Goal: Transaction & Acquisition: Purchase product/service

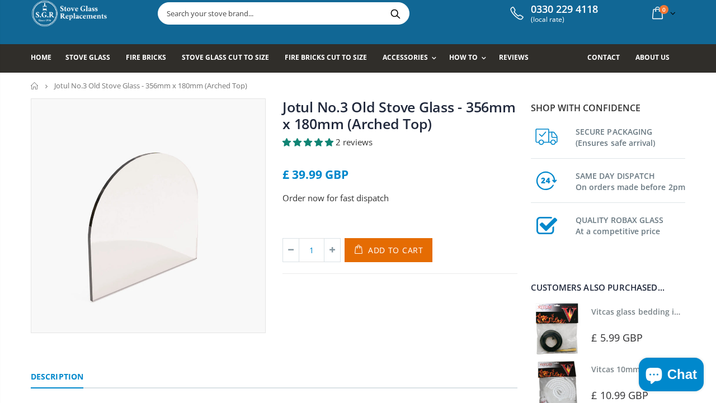
scroll to position [32, 0]
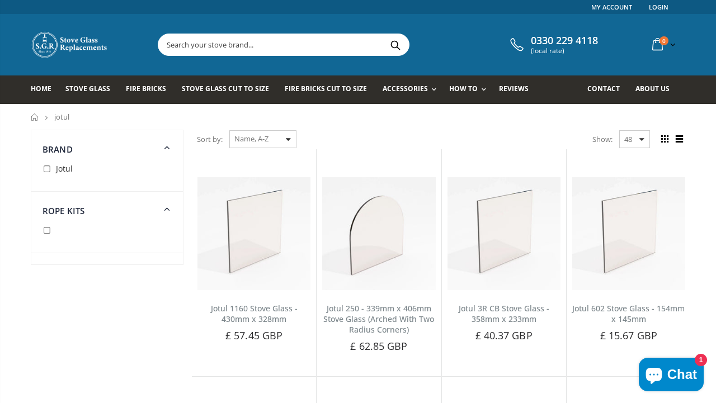
click at [48, 168] on input "checkbox" at bounding box center [47, 169] width 11 height 11
checkbox input "true"
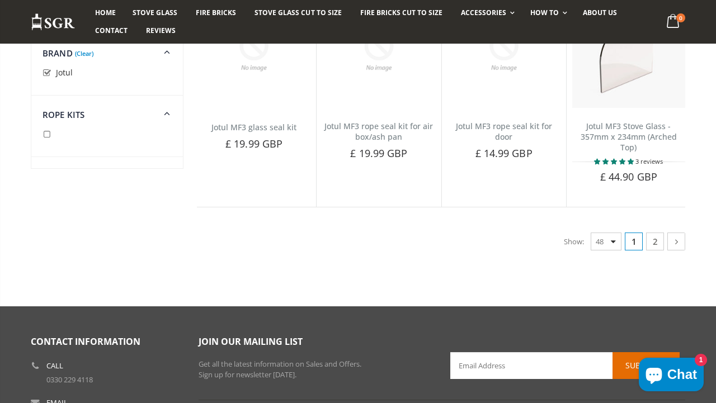
scroll to position [2698, 0]
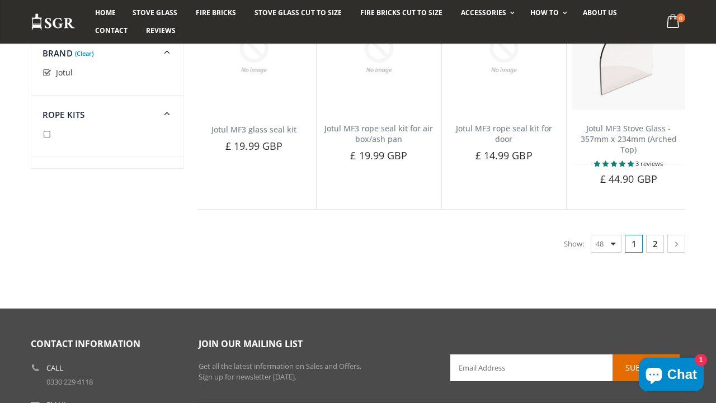
click at [657, 245] on link "2" at bounding box center [655, 244] width 18 height 18
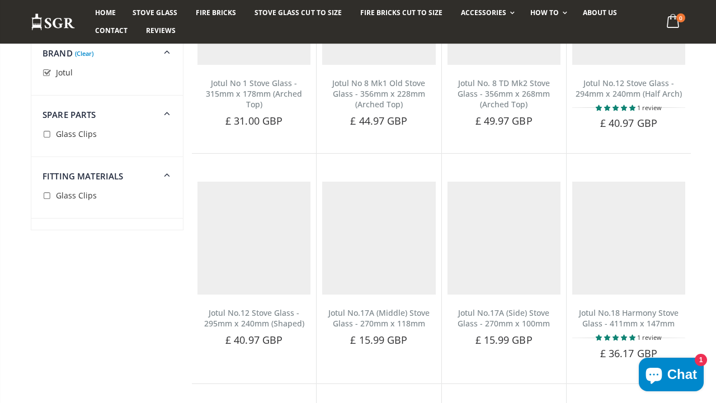
scroll to position [130, 0]
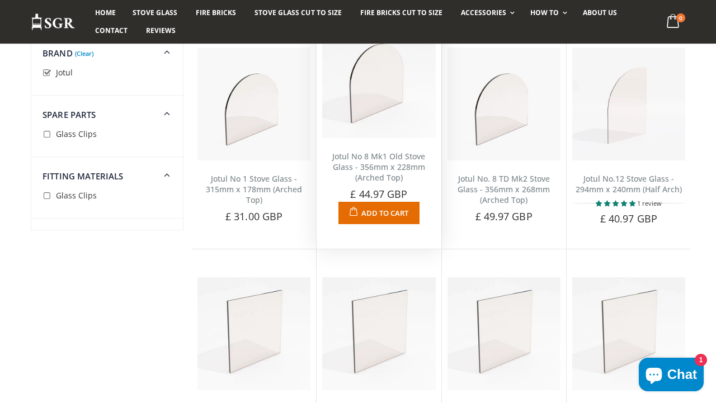
click at [381, 214] on span "Add to Cart" at bounding box center [384, 213] width 47 height 10
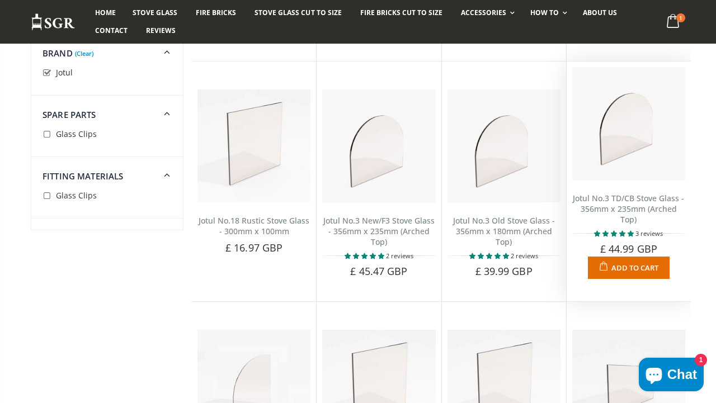
scroll to position [551, 0]
